Goal: Check status: Check status

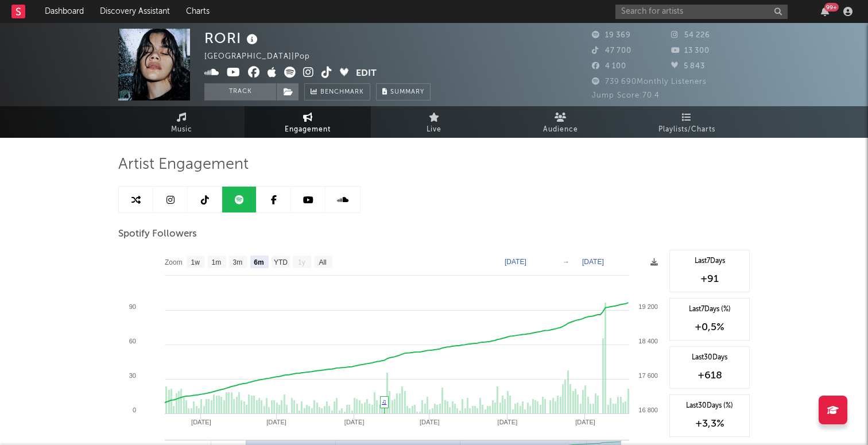
select select "6m"
select select "1w"
click at [84, 11] on link "Dashboard" at bounding box center [64, 11] width 55 height 23
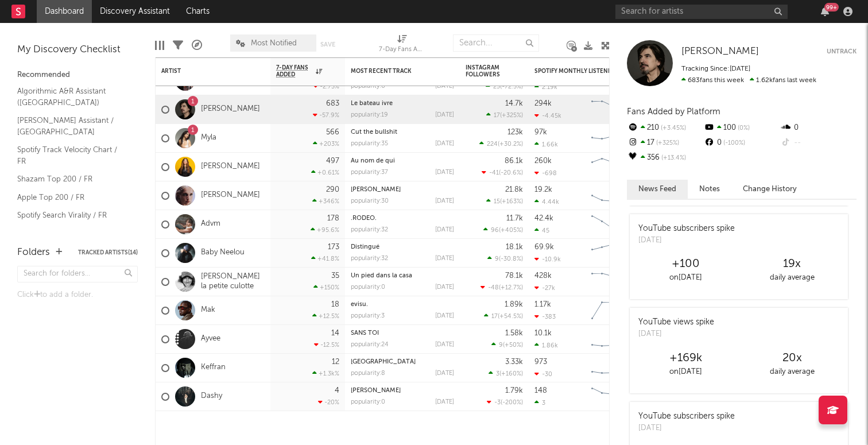
scroll to position [1341, 0]
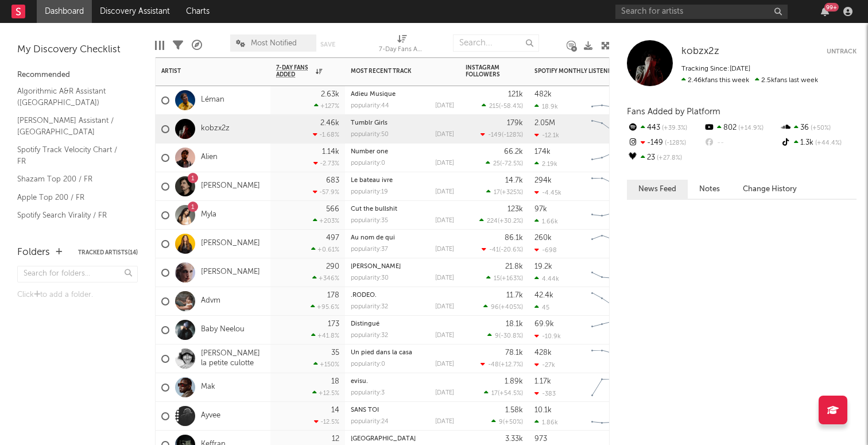
click at [218, 134] on div "kobzx2z" at bounding box center [195, 128] width 68 height 33
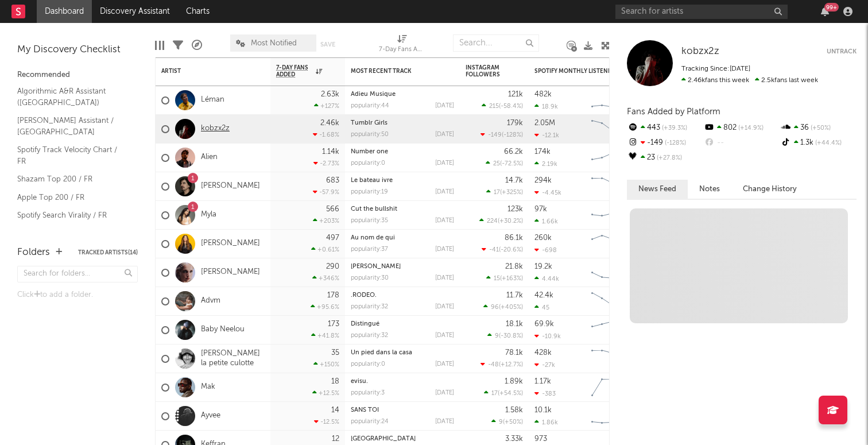
click at [218, 130] on link "kobzx2z" at bounding box center [215, 129] width 29 height 10
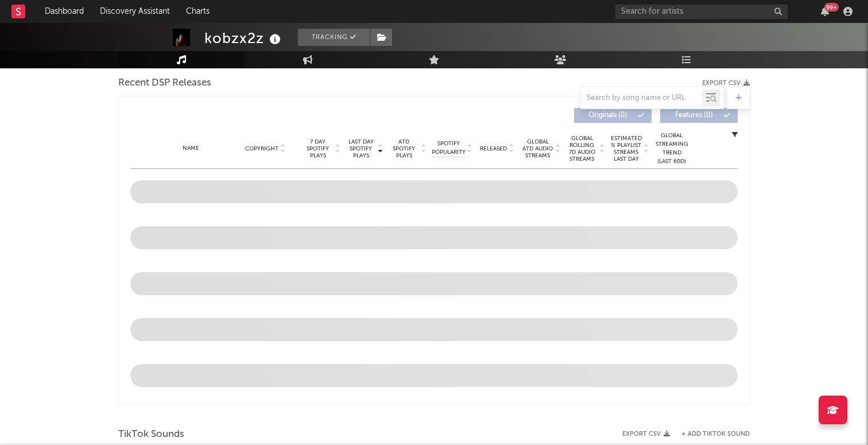
select select "6m"
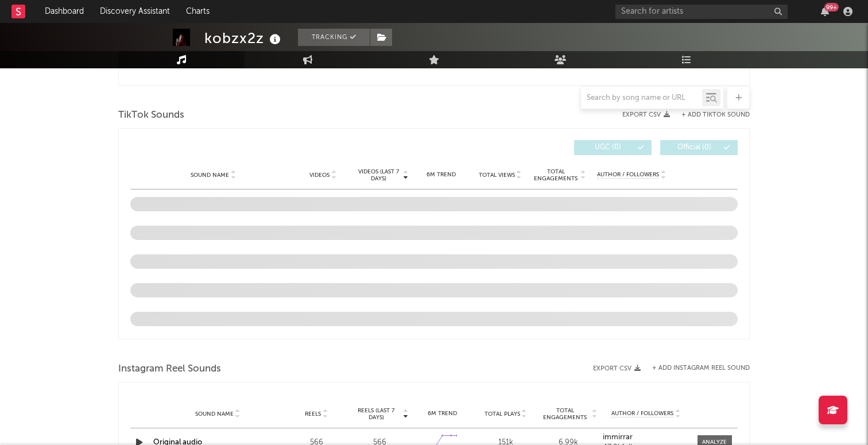
select select "6m"
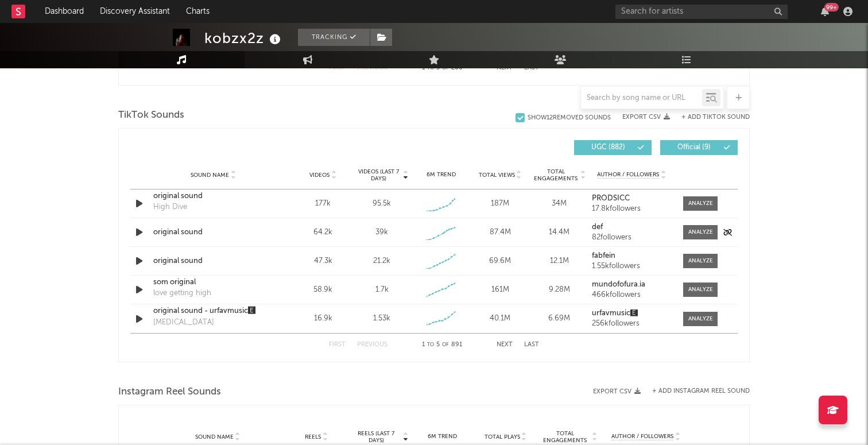
scroll to position [741, 0]
